Goal: Transaction & Acquisition: Book appointment/travel/reservation

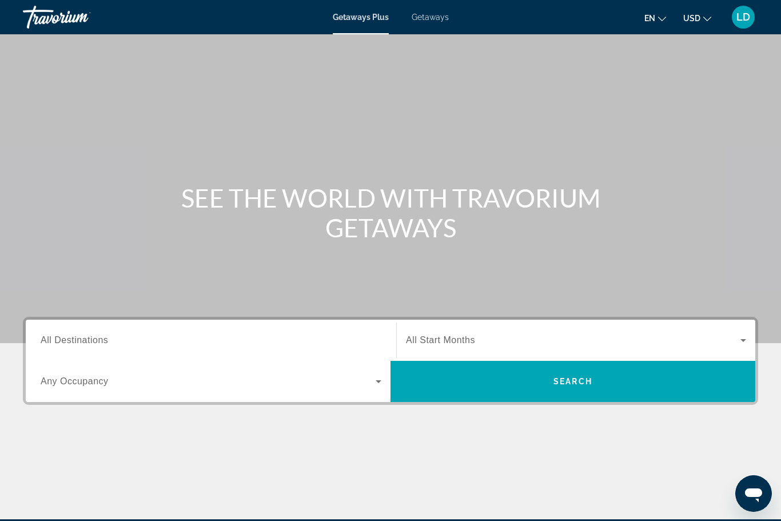
click at [429, 14] on span "Getaways" at bounding box center [430, 17] width 37 height 9
click at [68, 338] on span "All Destinations" at bounding box center [74, 340] width 67 height 10
click at [68, 338] on input "Destination All Destinations" at bounding box center [211, 341] width 341 height 14
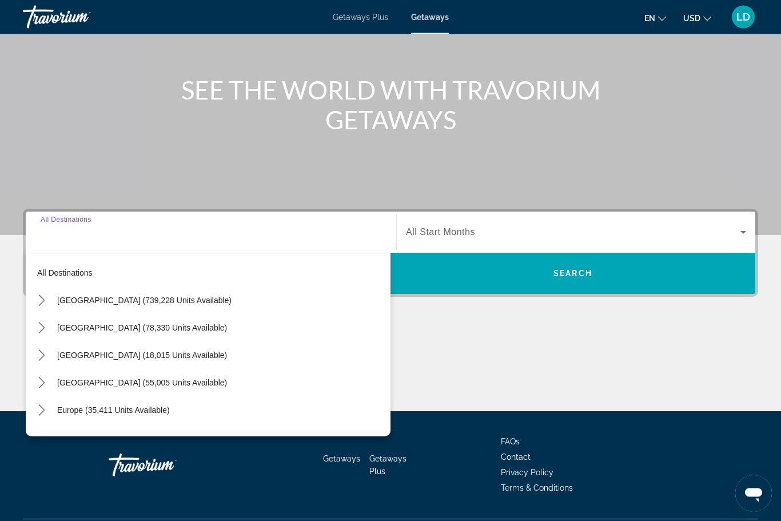
scroll to position [138, 0]
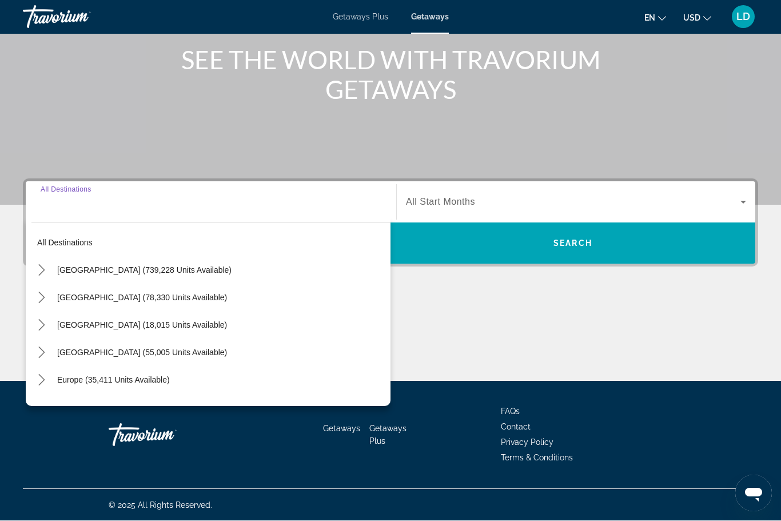
click at [41, 270] on icon "Toggle United States (739,228 units available) submenu" at bounding box center [41, 270] width 11 height 11
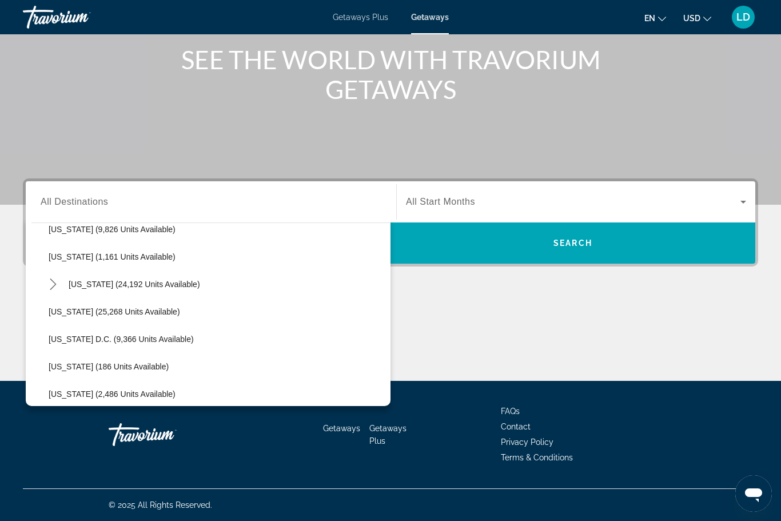
scroll to position [1097, 0]
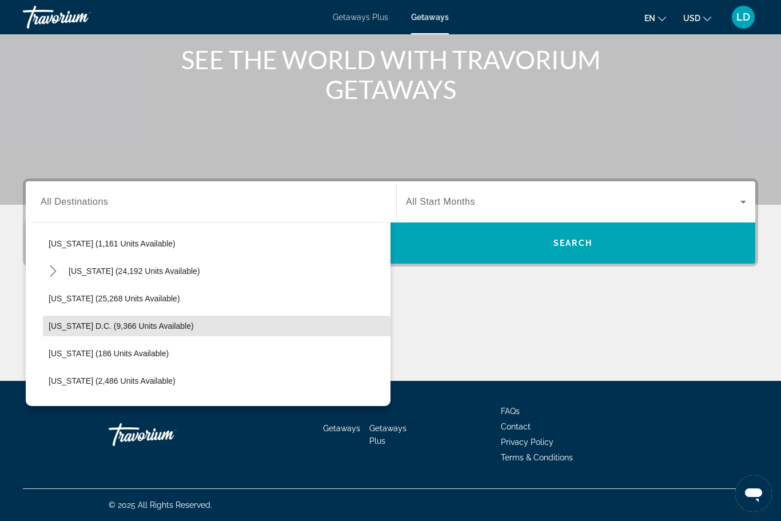
click at [103, 323] on span "[US_STATE] D.C. (9,366 units available)" at bounding box center [121, 325] width 145 height 9
type input "**********"
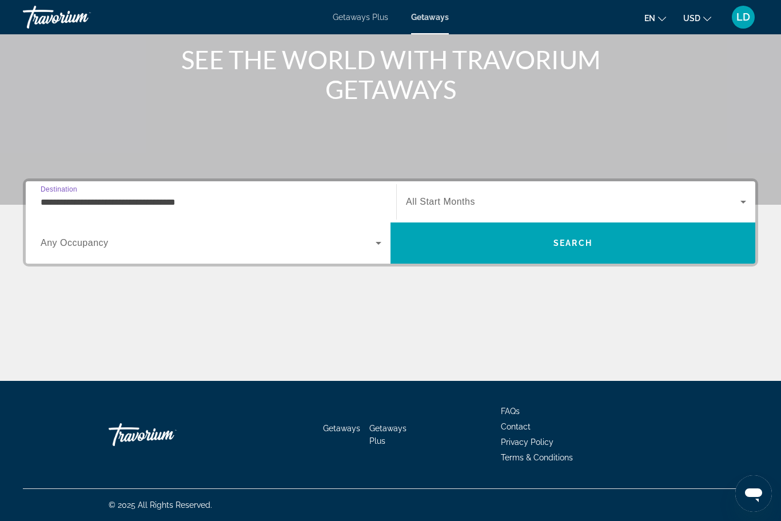
click at [418, 198] on span "All Start Months" at bounding box center [440, 202] width 69 height 10
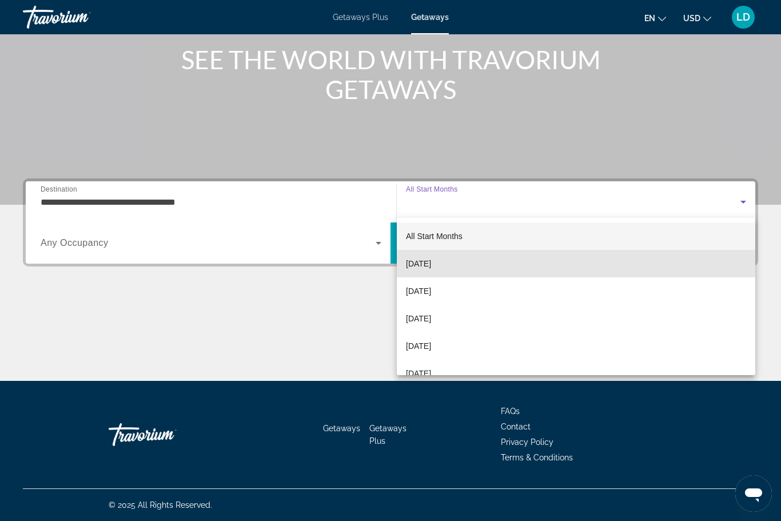
click at [427, 261] on span "[DATE]" at bounding box center [418, 264] width 25 height 14
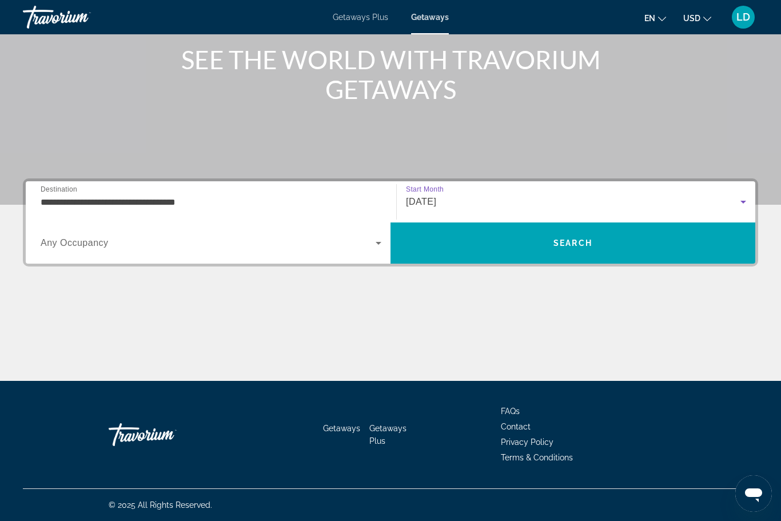
click at [374, 247] on icon "Search widget" at bounding box center [379, 243] width 14 height 14
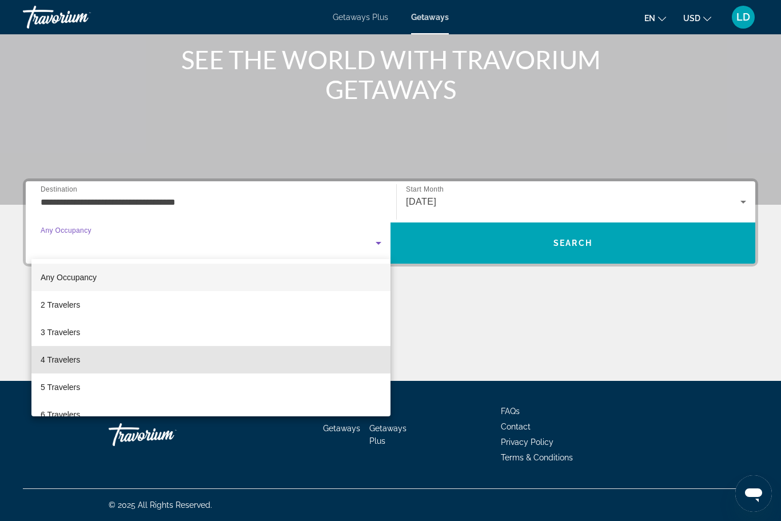
click at [57, 361] on span "4 Travelers" at bounding box center [60, 360] width 39 height 14
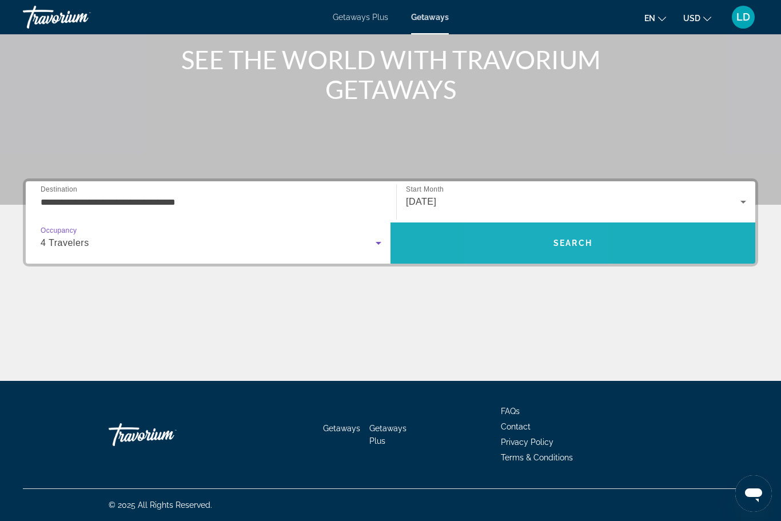
click at [538, 248] on span "Search" at bounding box center [572, 242] width 365 height 27
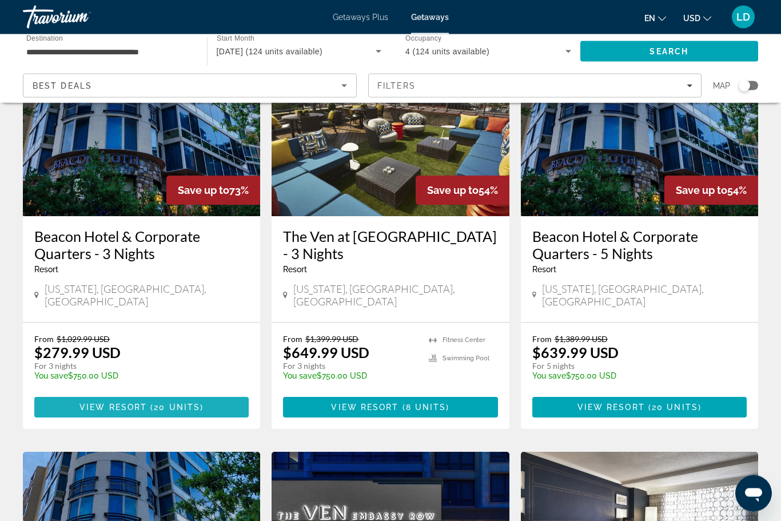
scroll to position [110, 0]
click at [91, 402] on span "View Resort" at bounding box center [112, 406] width 67 height 9
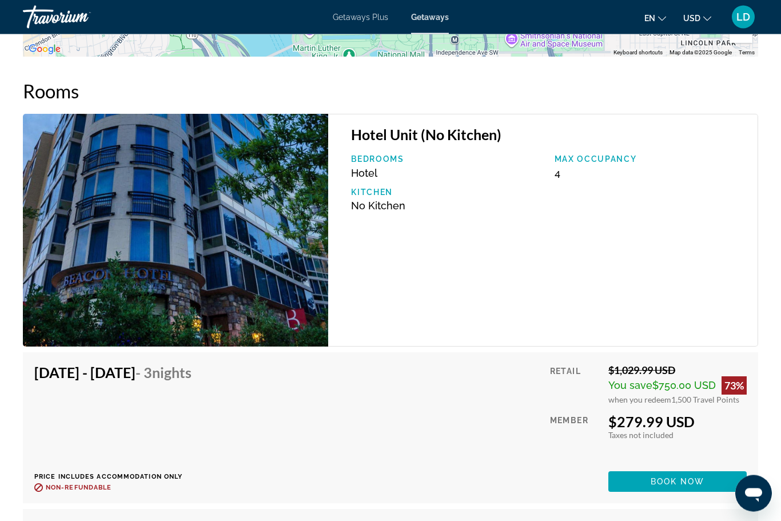
scroll to position [1792, 0]
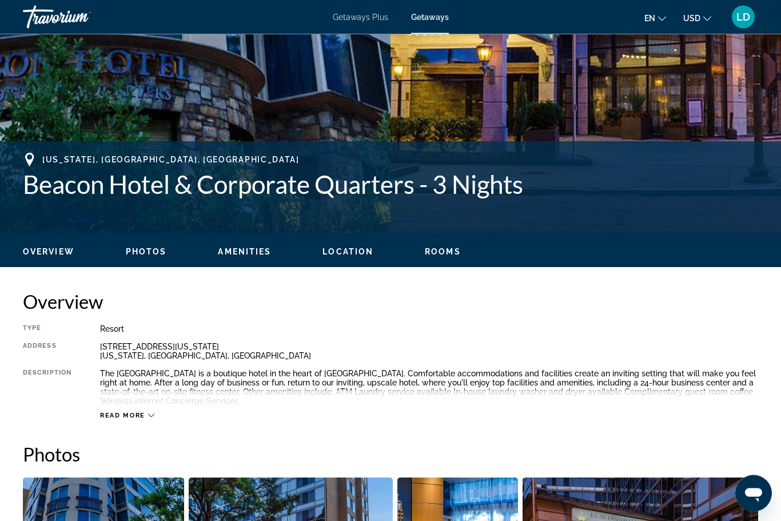
scroll to position [38, 0]
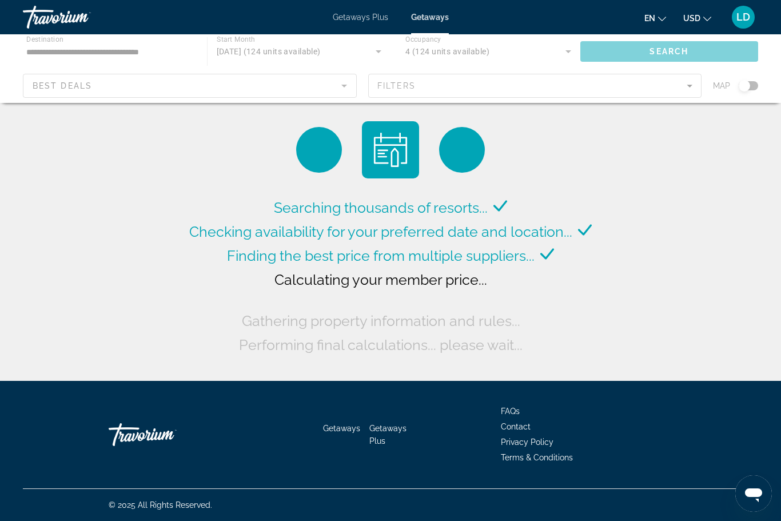
click at [429, 19] on span "Getaways" at bounding box center [430, 17] width 38 height 9
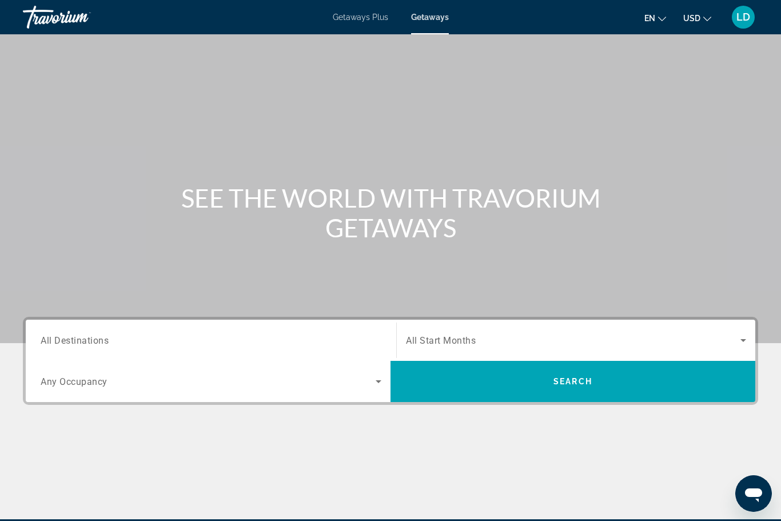
click at [62, 344] on span "All Destinations" at bounding box center [75, 339] width 68 height 11
click at [62, 344] on input "Destination All Destinations" at bounding box center [211, 341] width 341 height 14
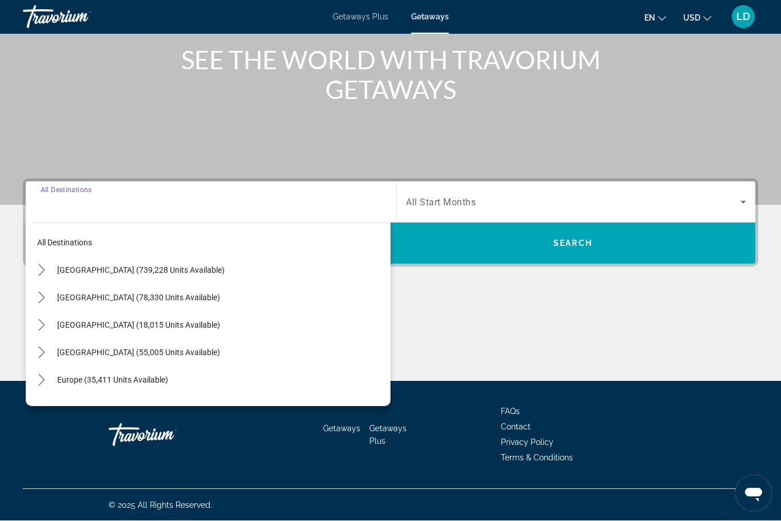
click at [37, 270] on icon "Toggle United States (739,228 units available) submenu" at bounding box center [41, 270] width 11 height 11
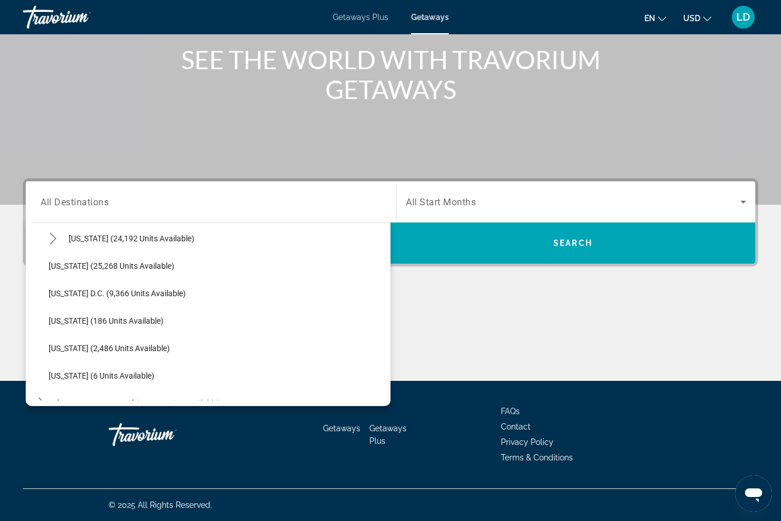
scroll to position [1130, 0]
click at [125, 294] on span "[US_STATE] D.C. (9,366 units available)" at bounding box center [117, 292] width 137 height 9
type input "**********"
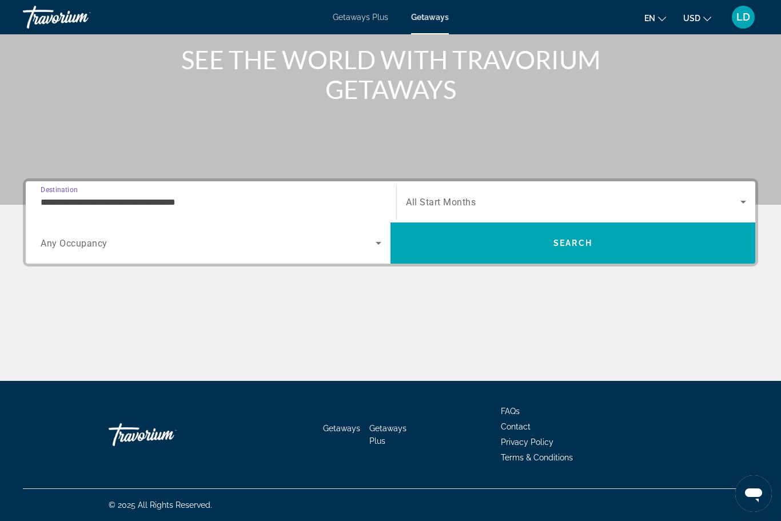
click at [451, 196] on span "Search widget" at bounding box center [573, 202] width 334 height 14
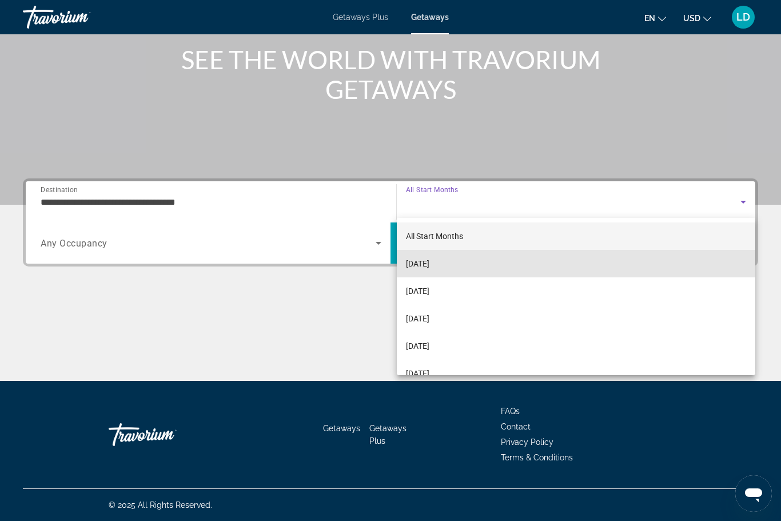
click at [418, 259] on span "[DATE]" at bounding box center [417, 264] width 23 height 14
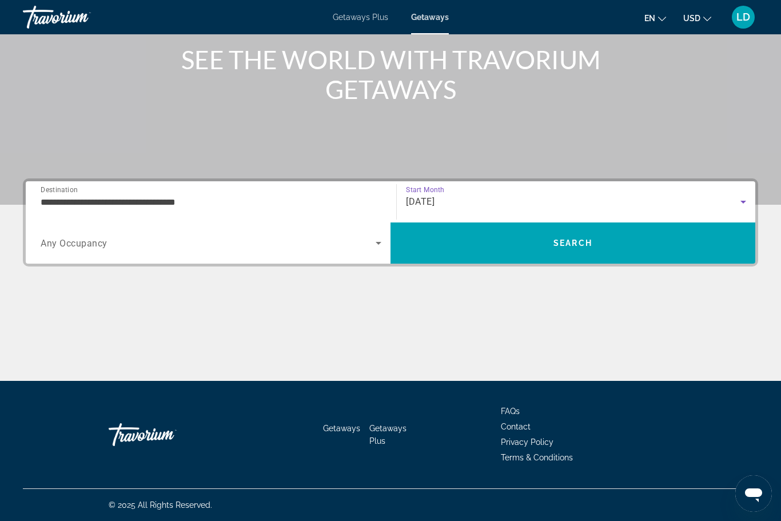
click at [372, 241] on icon "Search widget" at bounding box center [379, 243] width 14 height 14
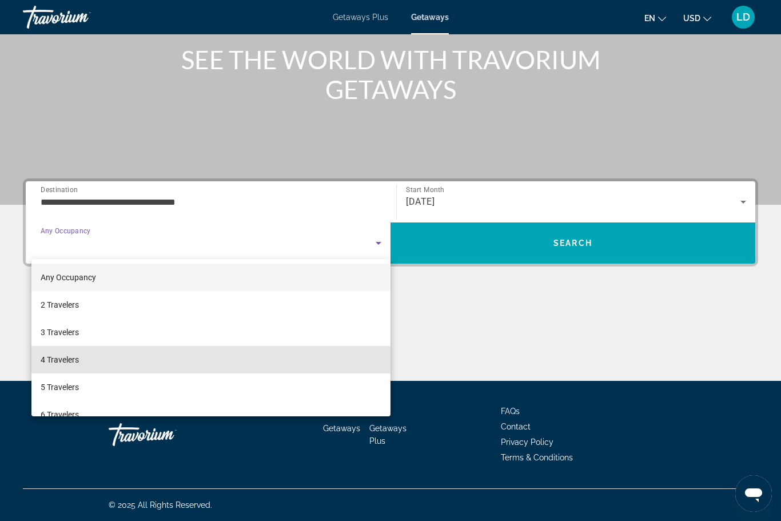
click at [69, 354] on span "4 Travelers" at bounding box center [60, 360] width 38 height 14
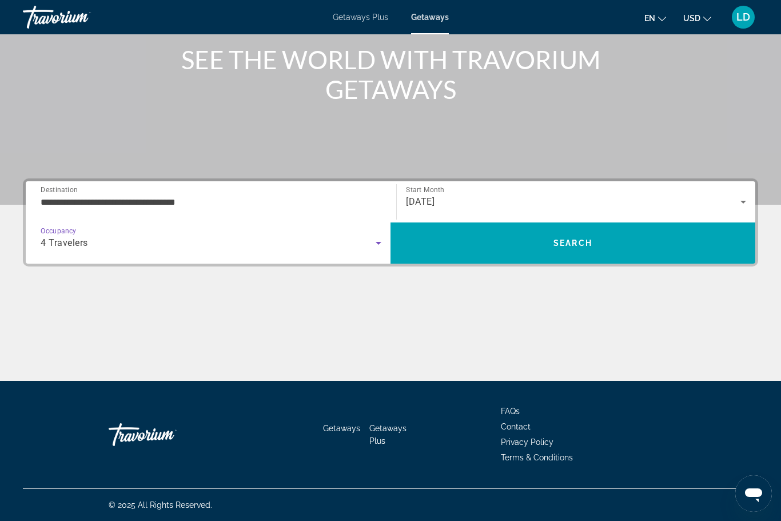
click at [529, 243] on span "Search" at bounding box center [572, 242] width 365 height 27
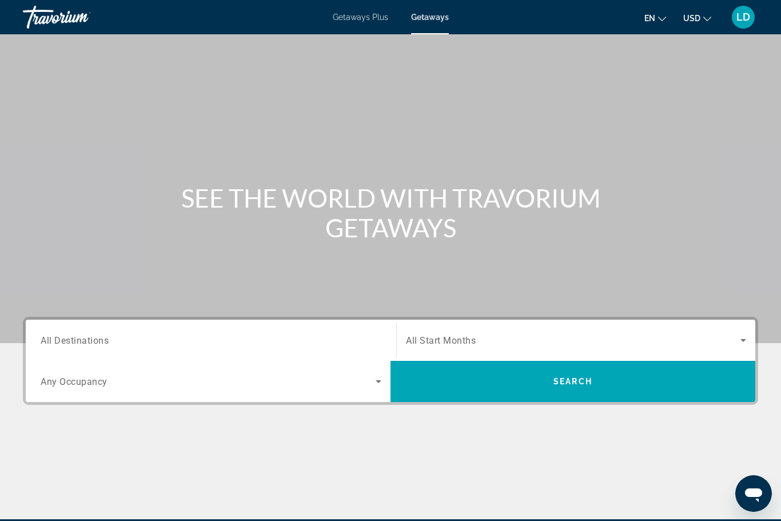
click at [360, 16] on span "Getaways Plus" at bounding box center [360, 17] width 55 height 9
click at [61, 340] on span "All Destinations" at bounding box center [75, 339] width 68 height 11
click at [61, 340] on input "Destination All Destinations" at bounding box center [211, 341] width 341 height 14
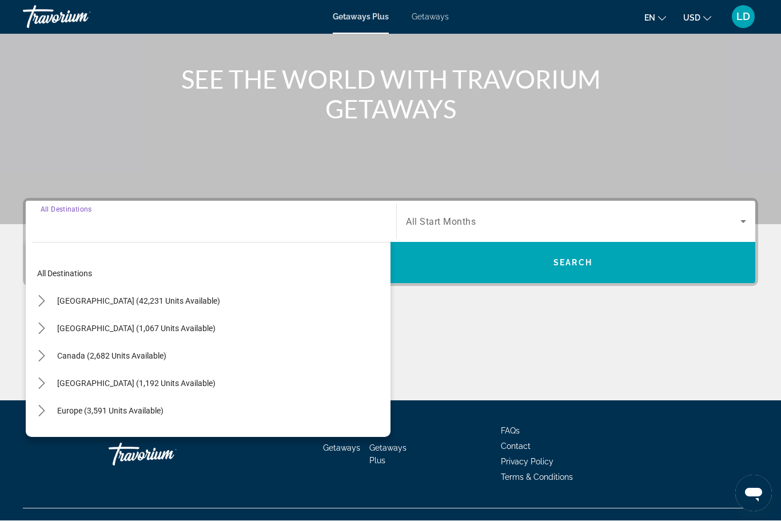
scroll to position [138, 0]
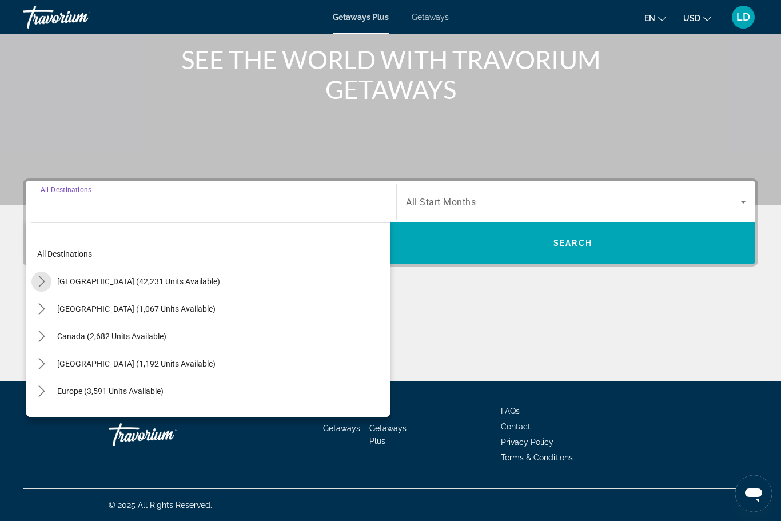
click at [36, 284] on icon "Toggle United States (42,231 units available) submenu" at bounding box center [41, 281] width 11 height 11
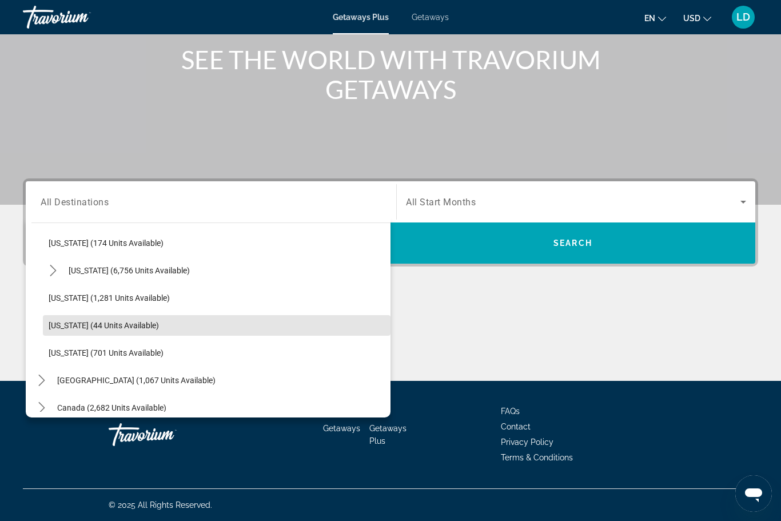
scroll to position [1007, 0]
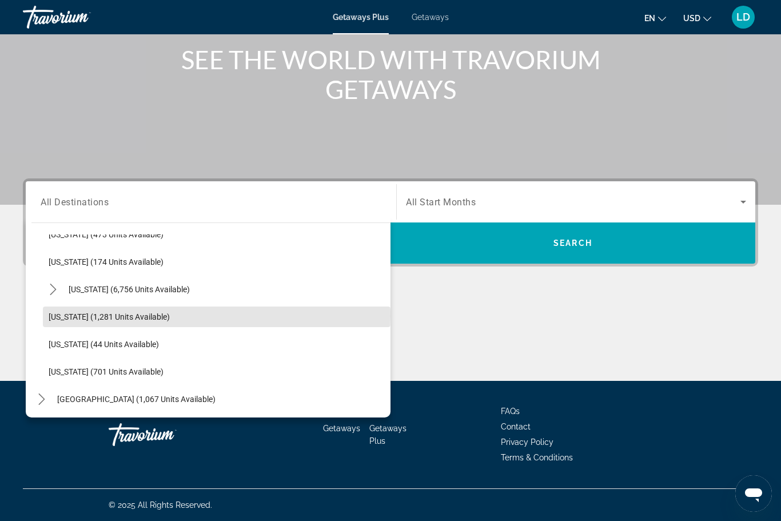
click at [90, 316] on span "[US_STATE] (1,281 units available)" at bounding box center [109, 316] width 121 height 9
type input "**********"
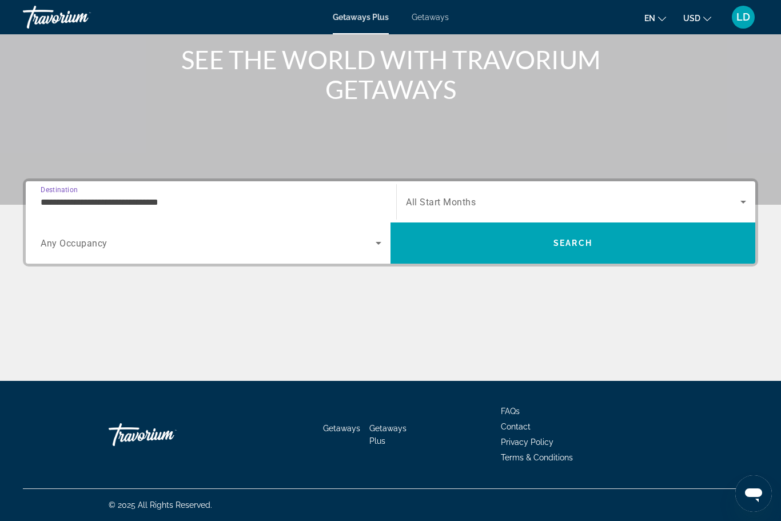
click at [437, 196] on span "Search widget" at bounding box center [573, 202] width 334 height 14
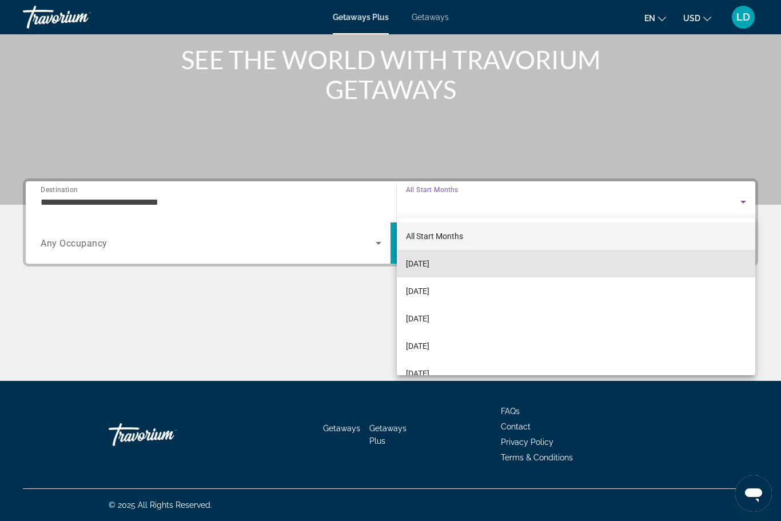
click at [425, 261] on span "[DATE]" at bounding box center [417, 264] width 23 height 14
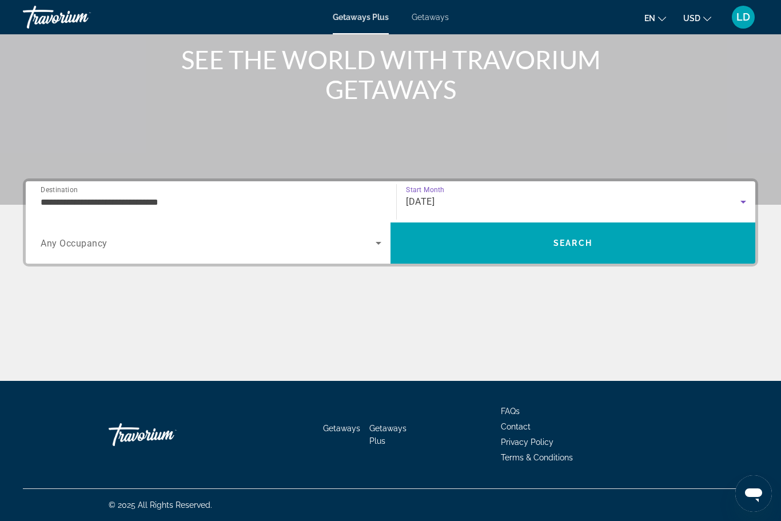
click at [264, 237] on span "Search widget" at bounding box center [208, 243] width 335 height 14
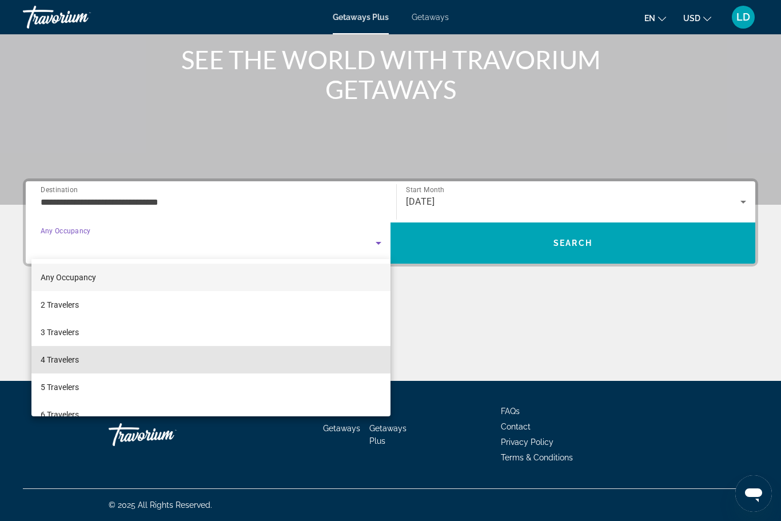
click at [59, 357] on span "4 Travelers" at bounding box center [60, 360] width 38 height 14
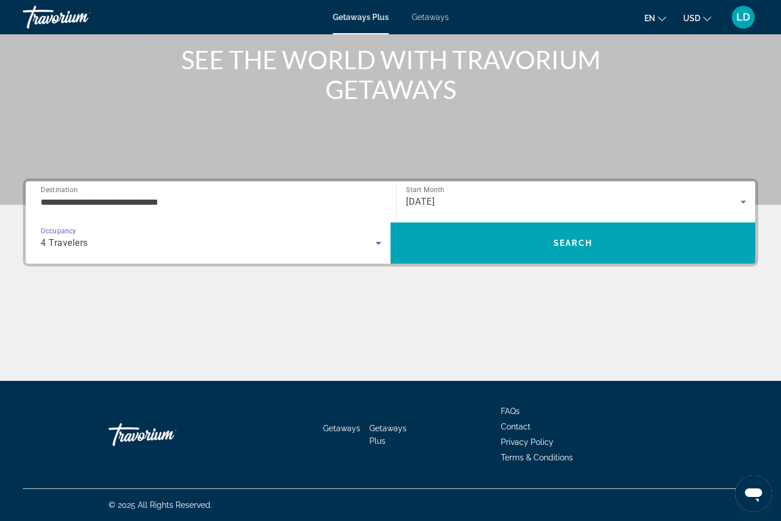
click at [489, 242] on span "Search" at bounding box center [572, 242] width 365 height 27
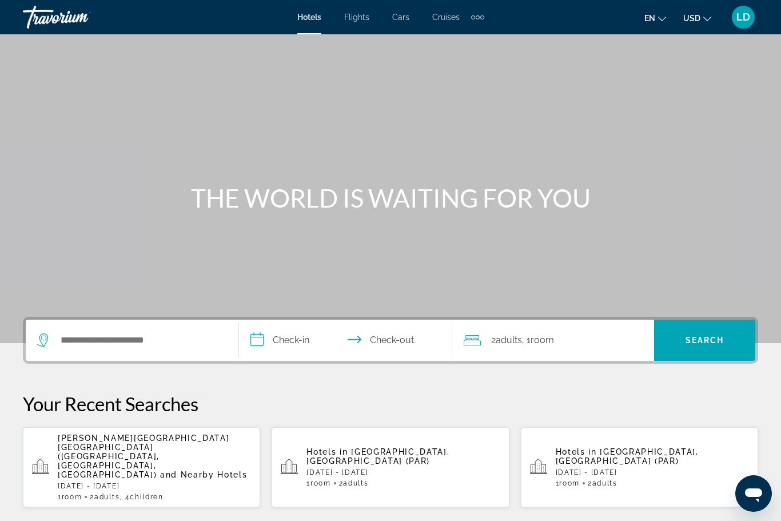
click at [480, 15] on div "Extra navigation items" at bounding box center [482, 17] width 4 height 4
click at [454, 38] on span "Activities" at bounding box center [458, 38] width 33 height 9
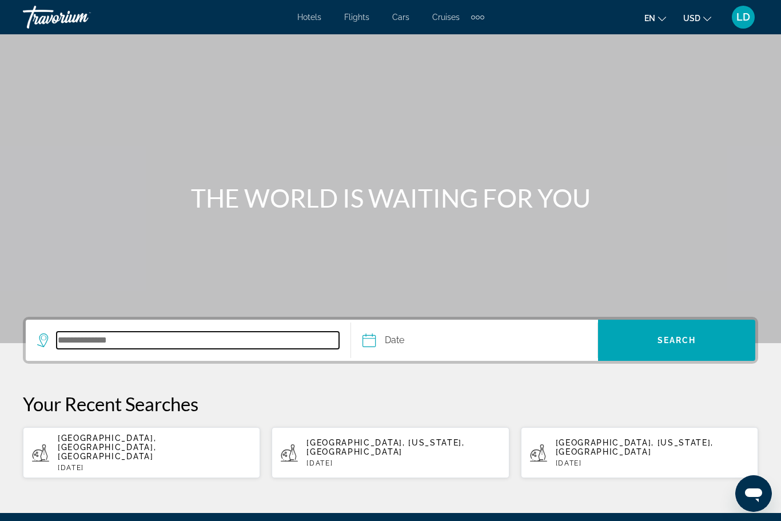
click at [77, 337] on input "Search destination" at bounding box center [198, 340] width 282 height 17
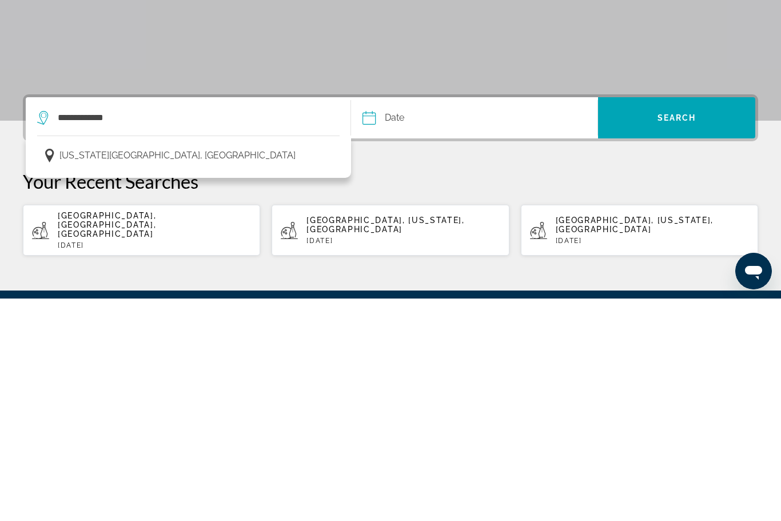
click at [107, 370] on span "Washington DC, USA" at bounding box center [177, 378] width 236 height 16
type input "**********"
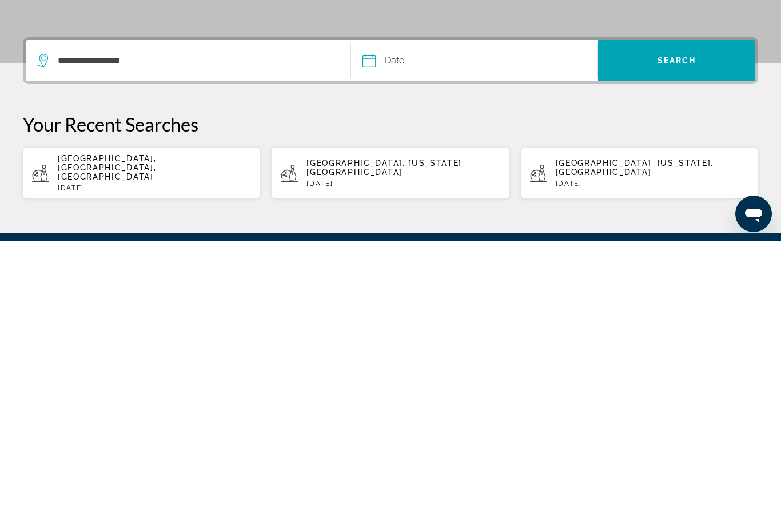
click at [400, 320] on input "Date" at bounding box center [421, 342] width 122 height 45
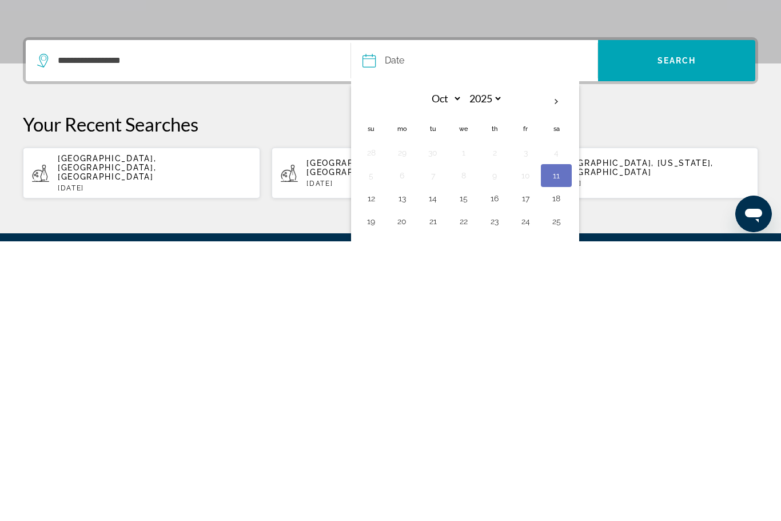
scroll to position [113, 0]
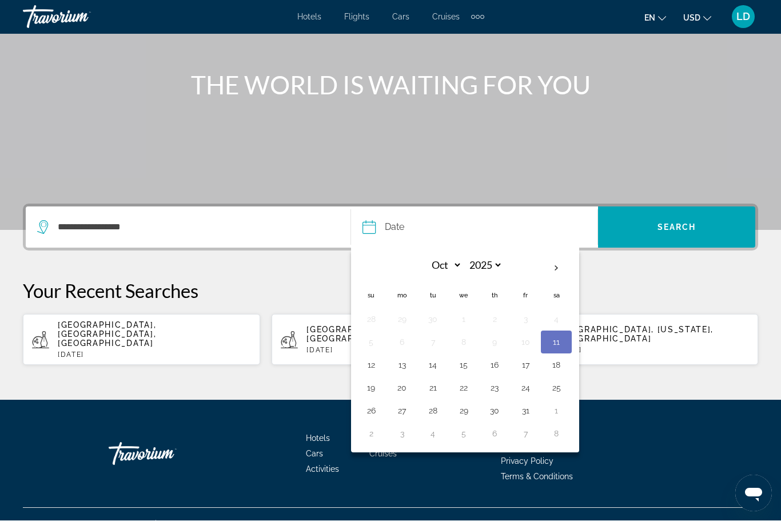
click at [403, 387] on button "20" at bounding box center [402, 388] width 18 height 16
type input "**********"
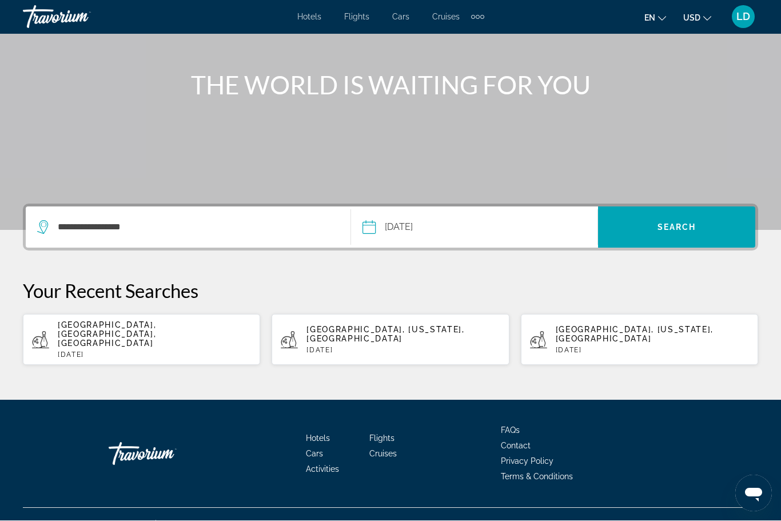
click at [673, 223] on span "Search" at bounding box center [676, 227] width 39 height 9
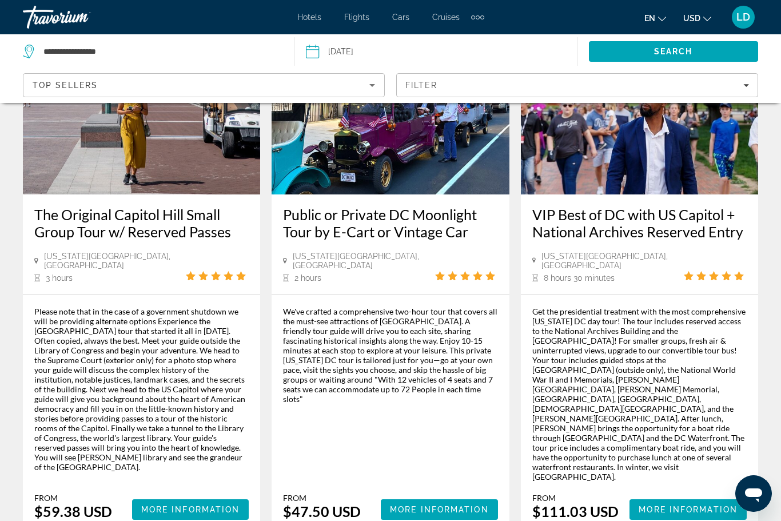
scroll to position [1848, 0]
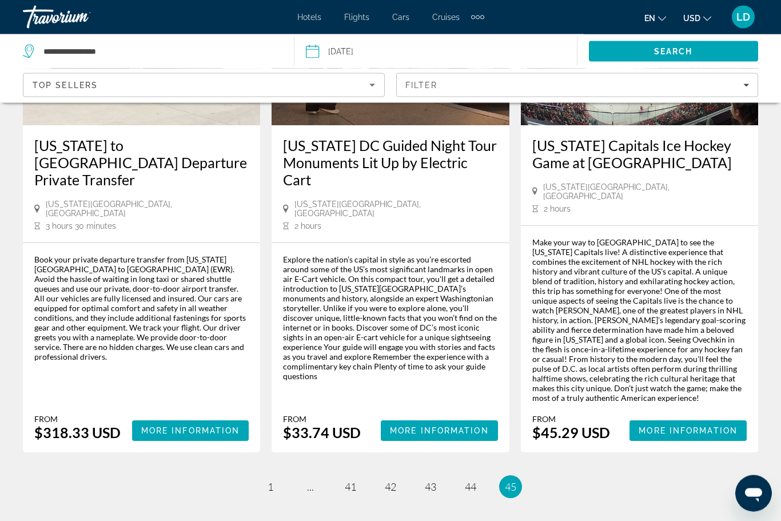
scroll to position [748, 0]
click at [345, 480] on span "41" at bounding box center [350, 486] width 11 height 13
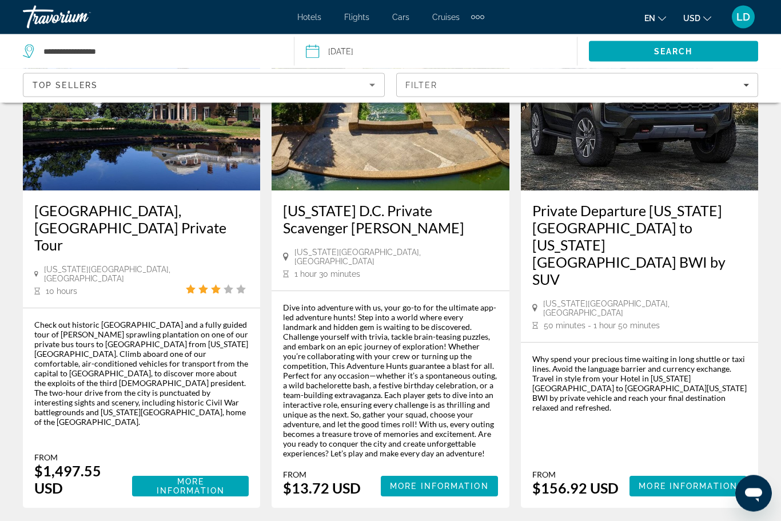
scroll to position [1845, 0]
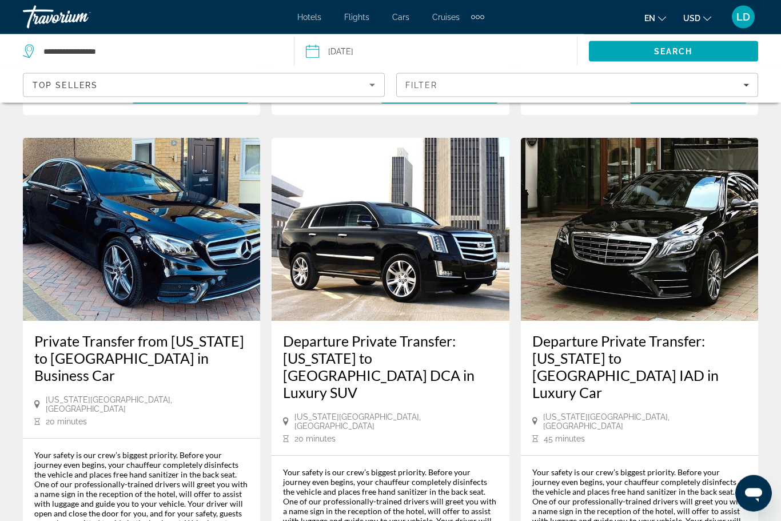
scroll to position [1559, 0]
